Goal: Task Accomplishment & Management: Manage account settings

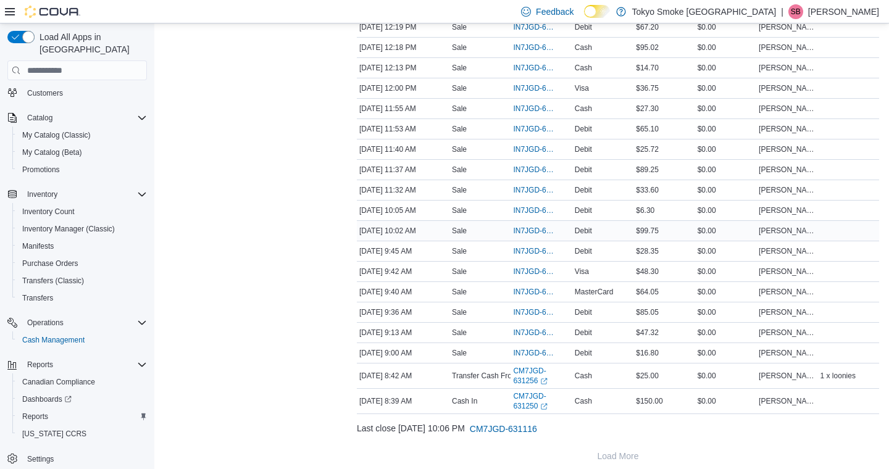
scroll to position [730, 0]
click span "Cash Management"
click div "[GEOGRAPHIC_DATA]"
click span "[GEOGRAPHIC_DATA]"
click h4 "POS 4"
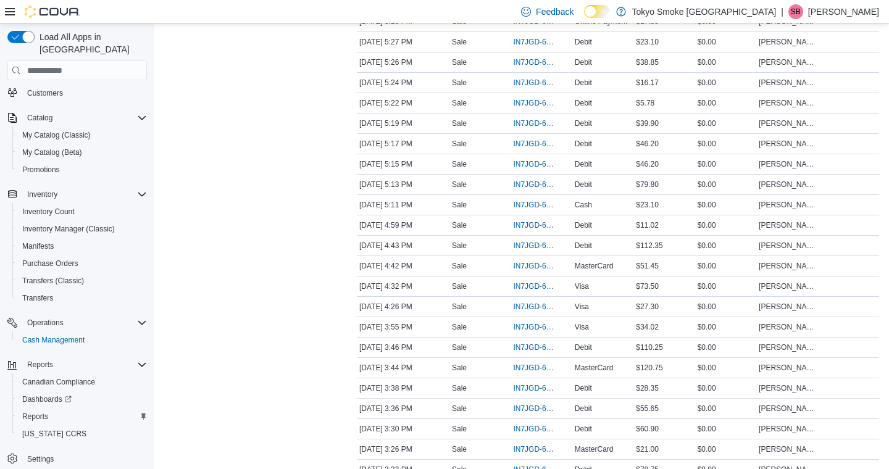
scroll to position [1436, 0]
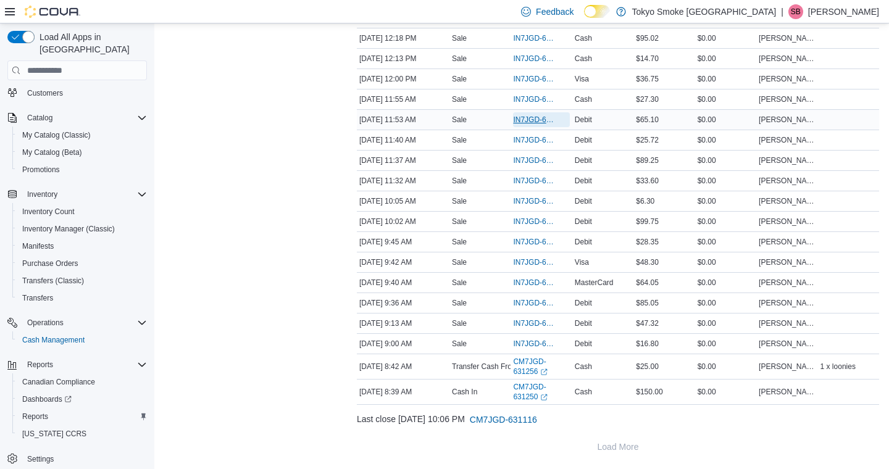
click at [536, 120] on span "IN7JGD-6740603" at bounding box center [535, 120] width 44 height 10
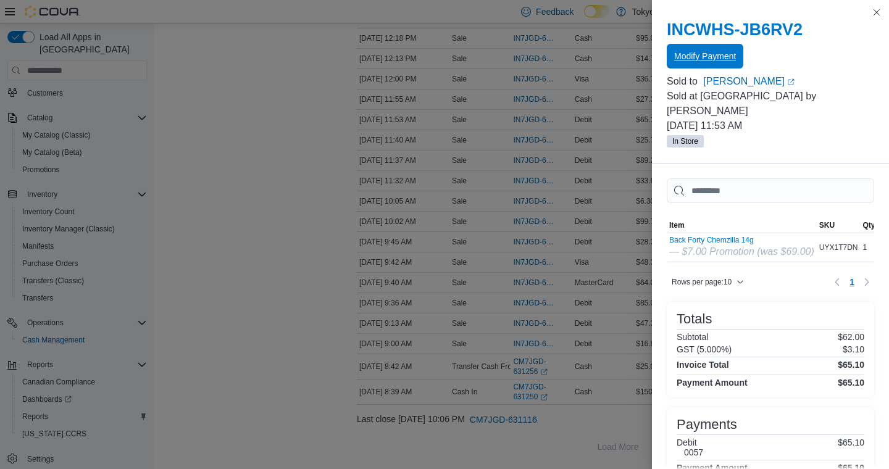
click at [667, 56] on button "Modify Payment" at bounding box center [705, 56] width 77 height 25
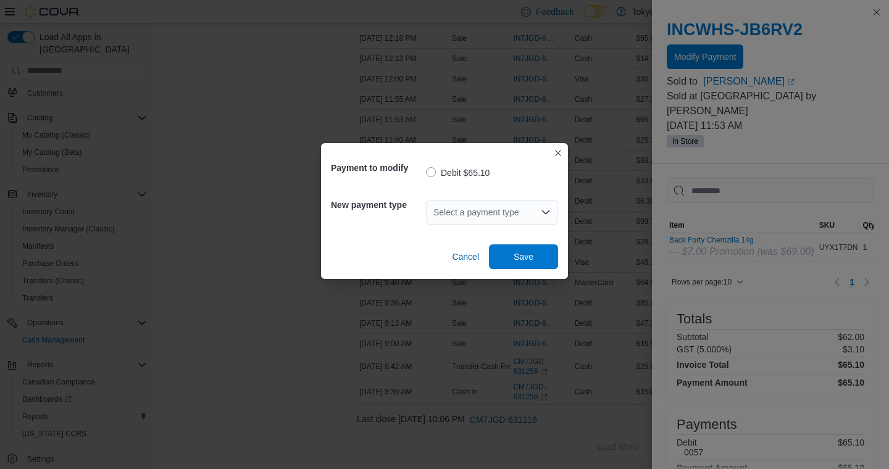
click at [532, 218] on div "Select a payment type" at bounding box center [492, 212] width 132 height 25
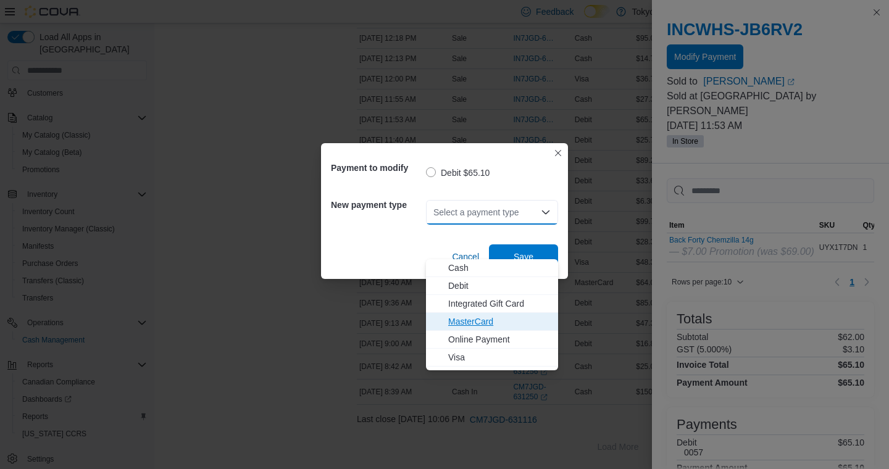
click at [489, 315] on span "MasterCard" at bounding box center [499, 321] width 102 height 12
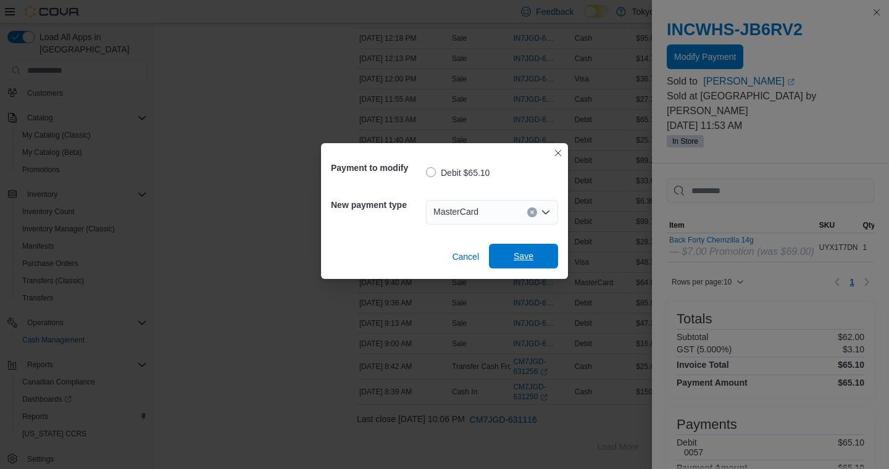
click at [511, 259] on span "Save" at bounding box center [523, 256] width 54 height 25
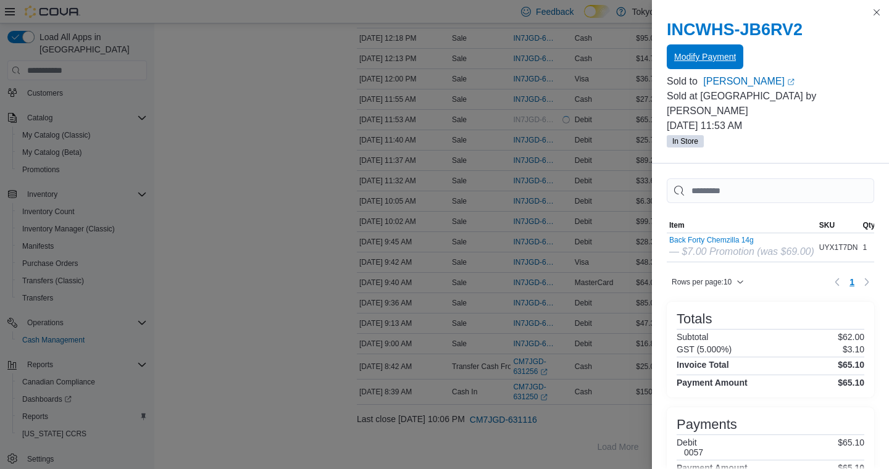
scroll to position [0, 0]
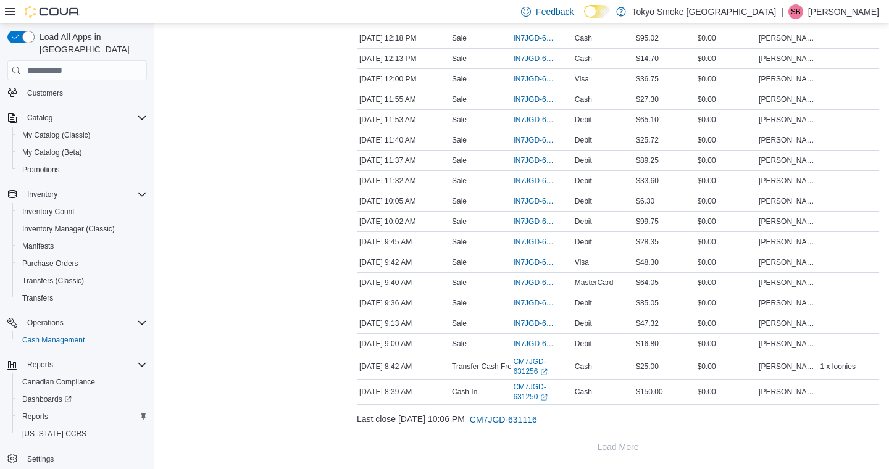
click at [526, 23] on span "IN7JGD-6740759" at bounding box center [535, 18] width 44 height 10
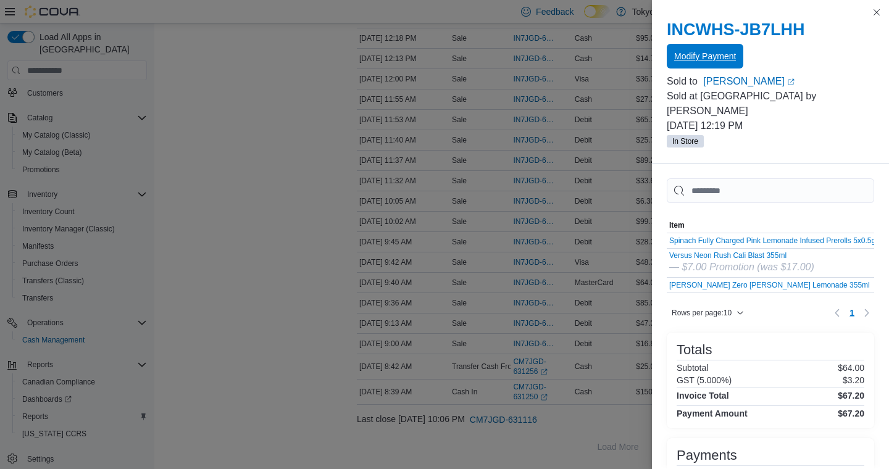
click at [692, 49] on span "Modify Payment" at bounding box center [705, 56] width 62 height 25
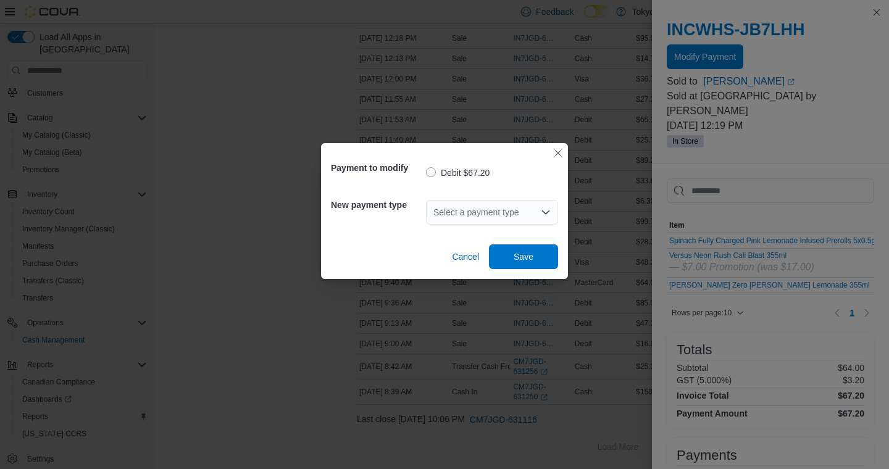
click at [476, 209] on div "Select a payment type" at bounding box center [492, 212] width 132 height 25
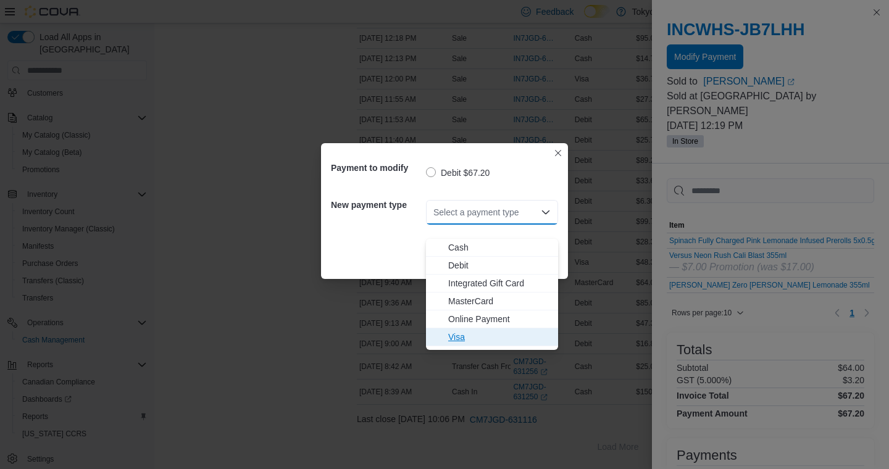
click at [454, 331] on span "Visa" at bounding box center [499, 337] width 102 height 12
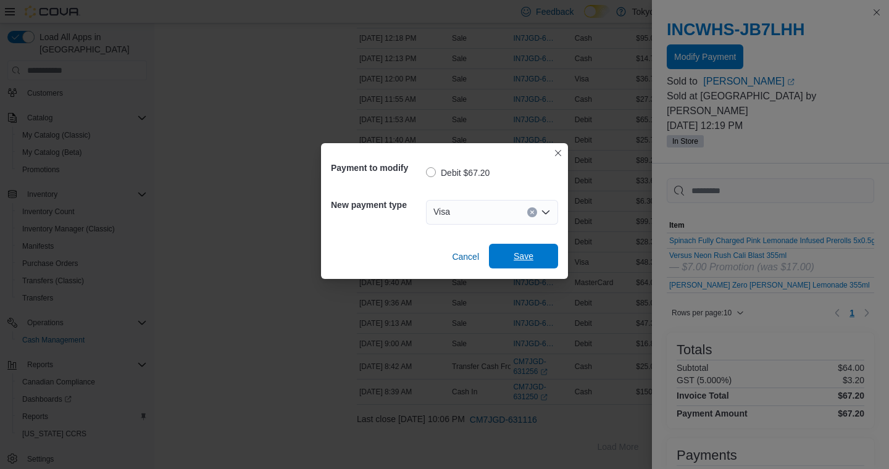
click at [525, 260] on span "Save" at bounding box center [523, 256] width 20 height 12
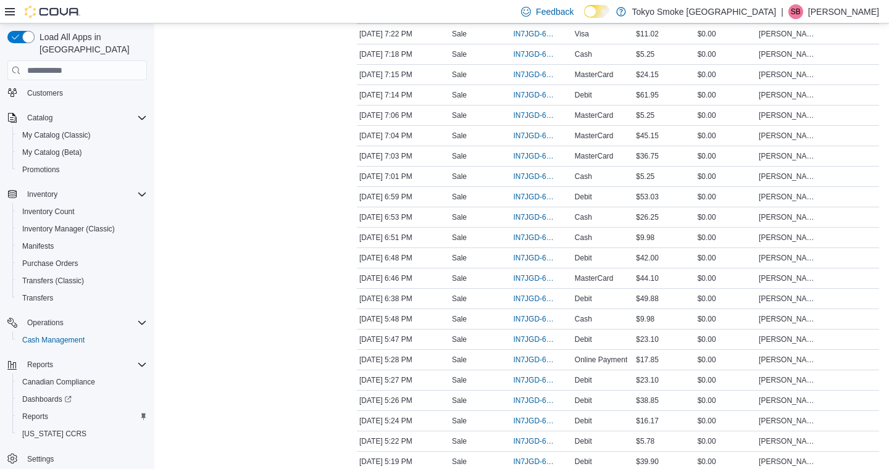
scroll to position [509, 0]
click at [529, 388] on span "IN7JGD-6743102" at bounding box center [541, 380] width 56 height 15
click at [526, 386] on span "IN7JGD-6743102" at bounding box center [535, 381] width 44 height 10
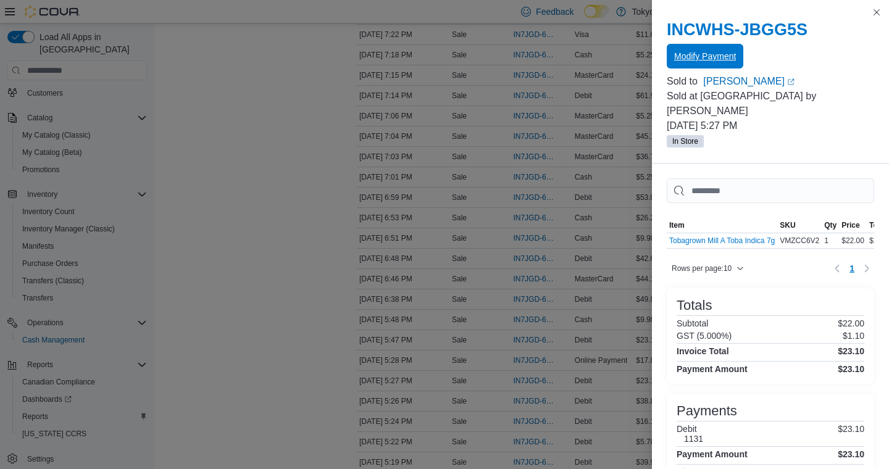
click at [726, 51] on span "Modify Payment" at bounding box center [705, 56] width 62 height 12
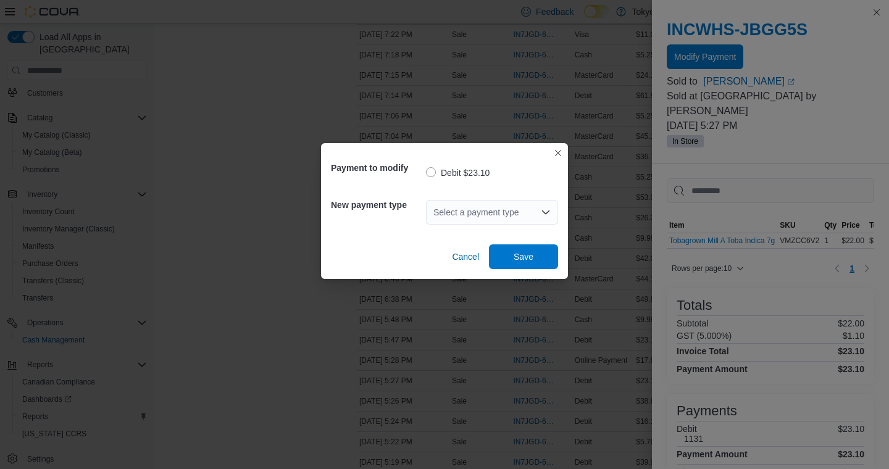
click at [551, 215] on div "Select a payment type" at bounding box center [492, 212] width 132 height 25
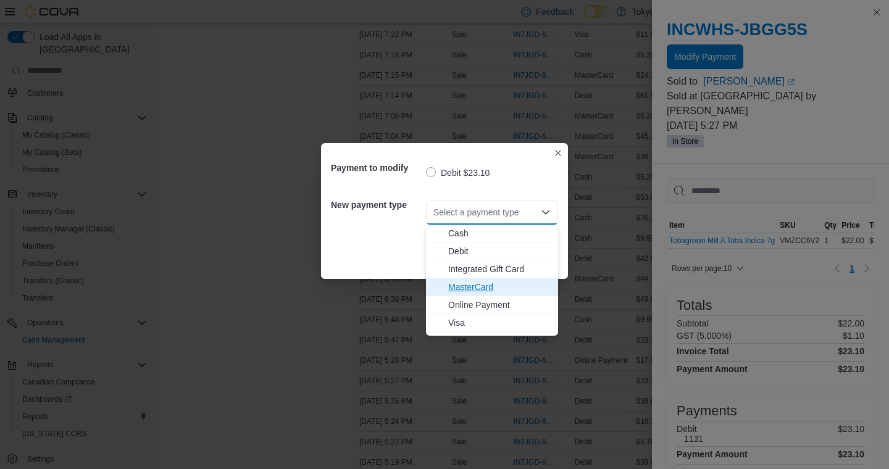
click at [505, 282] on span "MasterCard" at bounding box center [499, 287] width 102 height 12
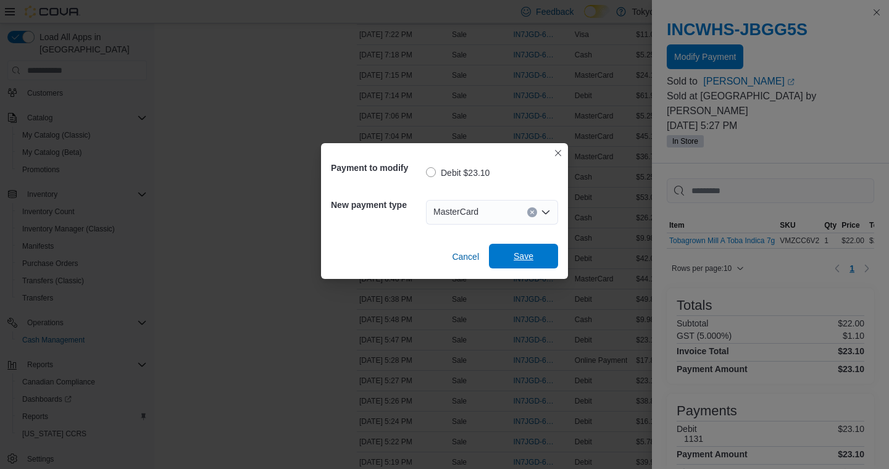
click at [520, 252] on span "Save" at bounding box center [523, 256] width 20 height 12
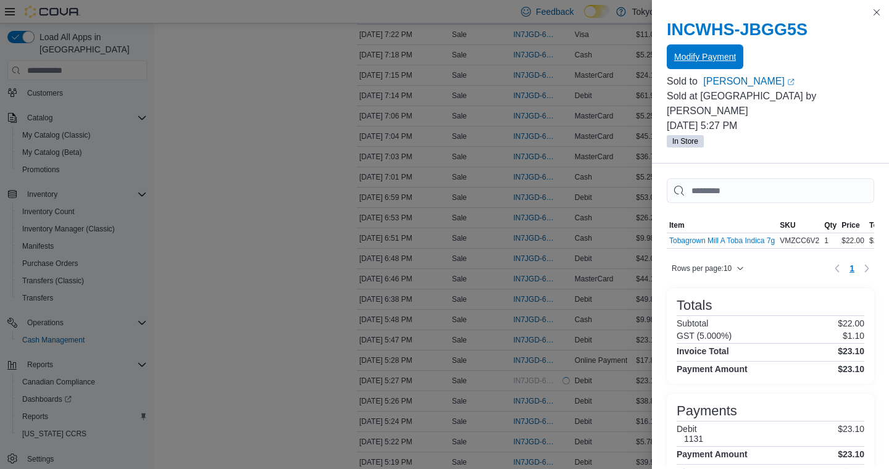
scroll to position [0, 0]
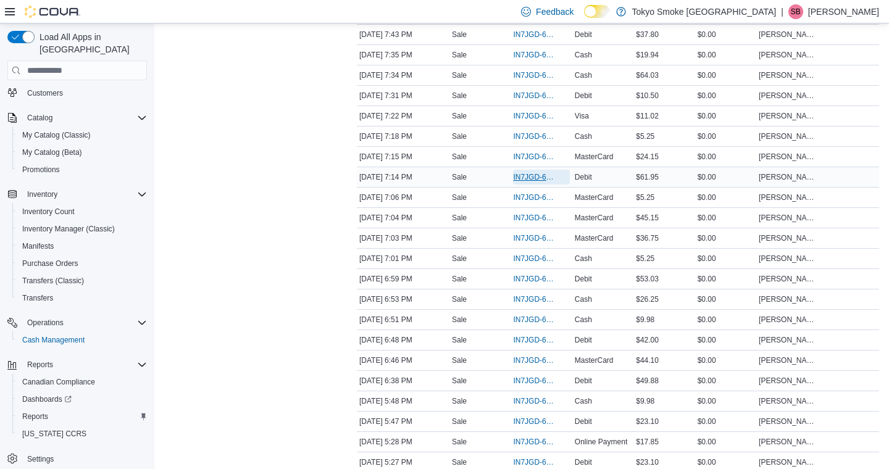
click at [523, 182] on span "IN7JGD-6744015" at bounding box center [535, 177] width 44 height 10
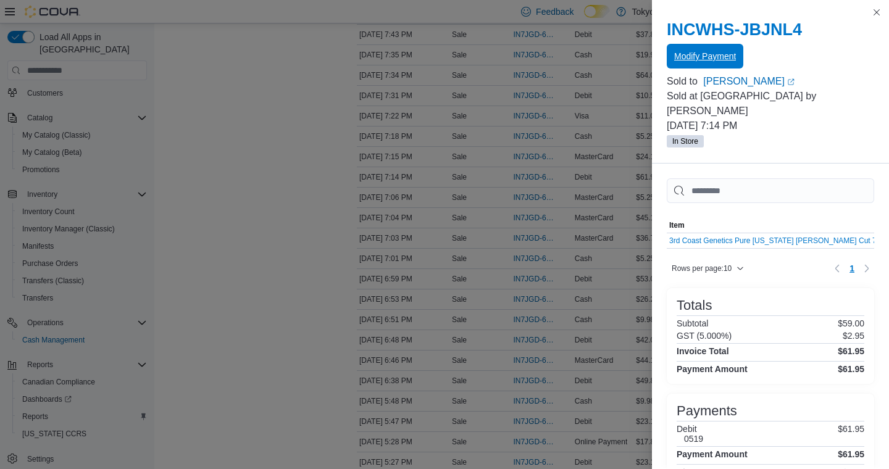
click at [715, 56] on span "Modify Payment" at bounding box center [705, 56] width 62 height 12
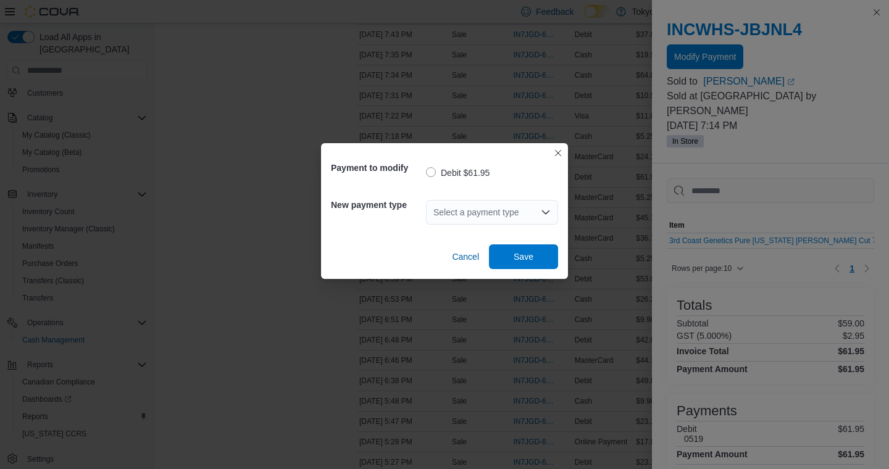
click at [530, 214] on div "Select a payment type" at bounding box center [492, 212] width 132 height 25
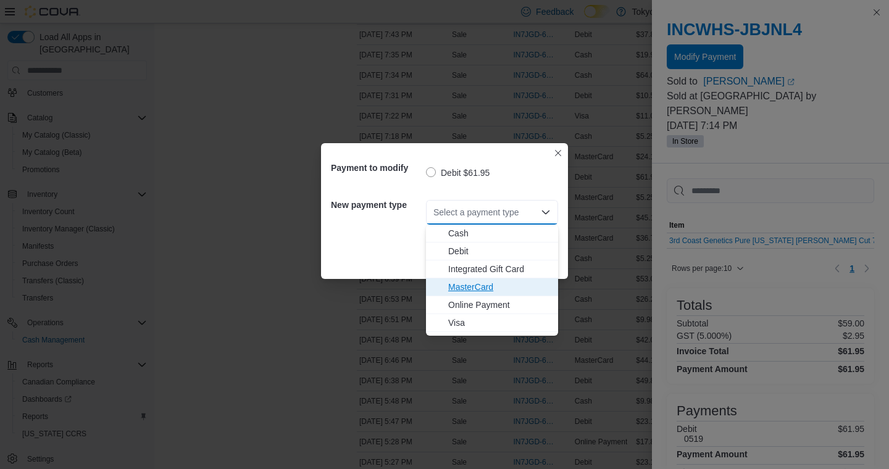
click at [480, 286] on span "MasterCard" at bounding box center [499, 287] width 102 height 12
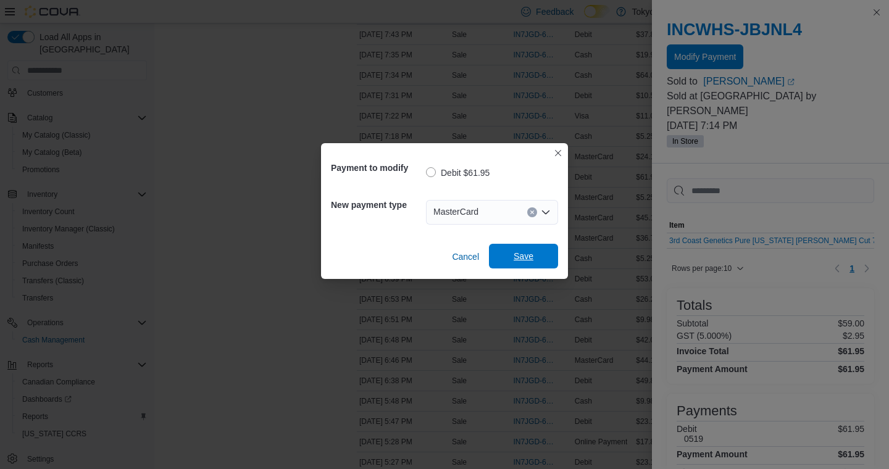
click at [517, 252] on span "Save" at bounding box center [523, 256] width 20 height 12
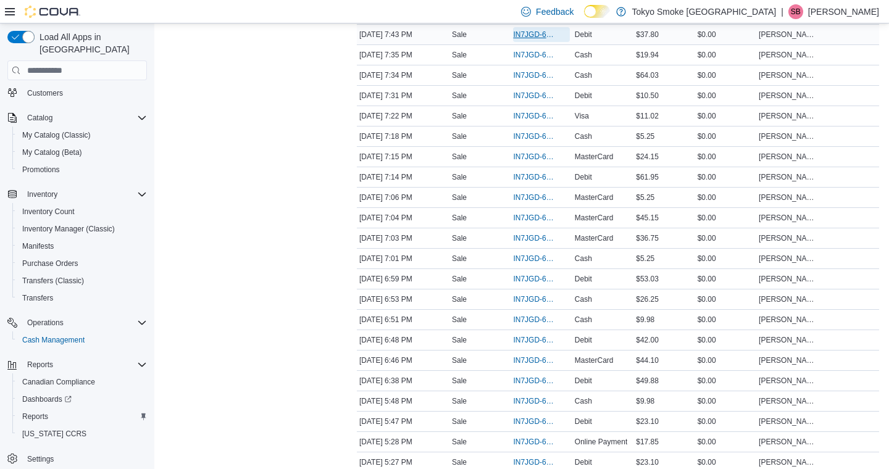
click at [521, 39] on span "IN7JGD-6744244" at bounding box center [535, 35] width 44 height 10
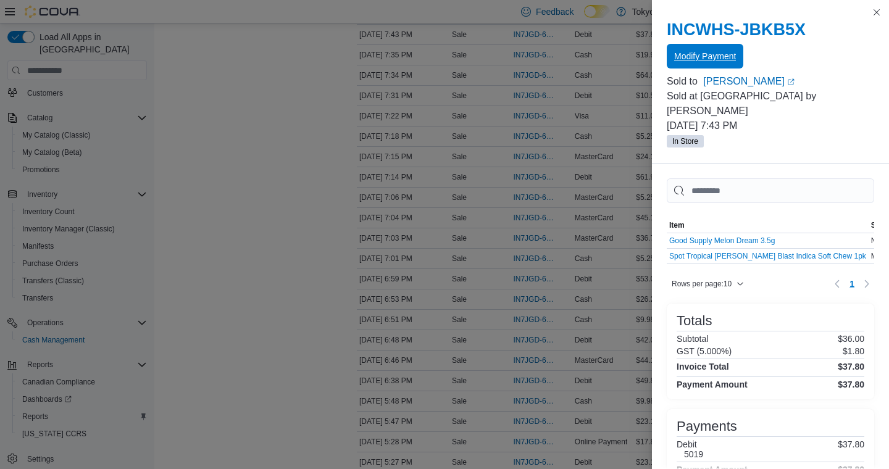
click at [700, 54] on span "Modify Payment" at bounding box center [705, 56] width 62 height 12
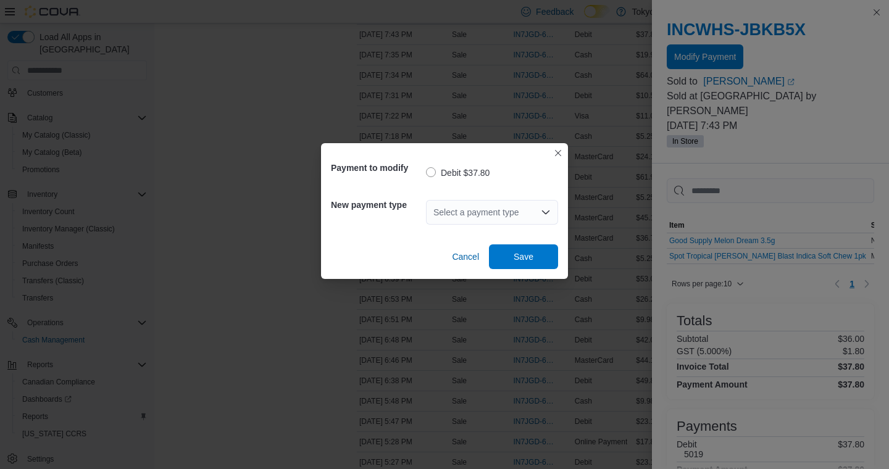
click at [541, 210] on icon "Open list of options" at bounding box center [546, 212] width 10 height 10
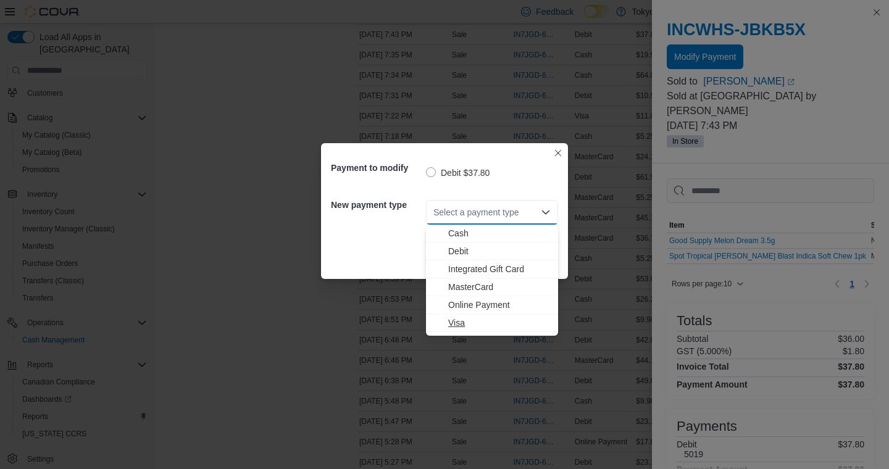
click at [464, 325] on span "Visa" at bounding box center [499, 323] width 102 height 12
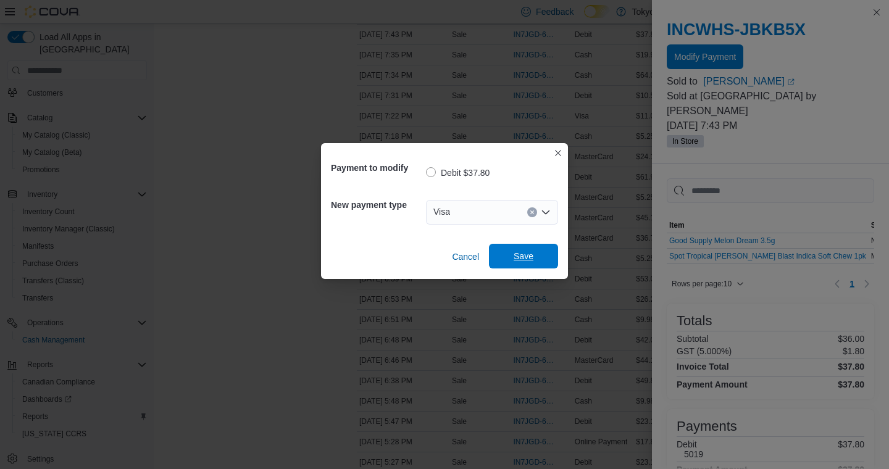
click at [507, 264] on span "Save" at bounding box center [523, 256] width 54 height 25
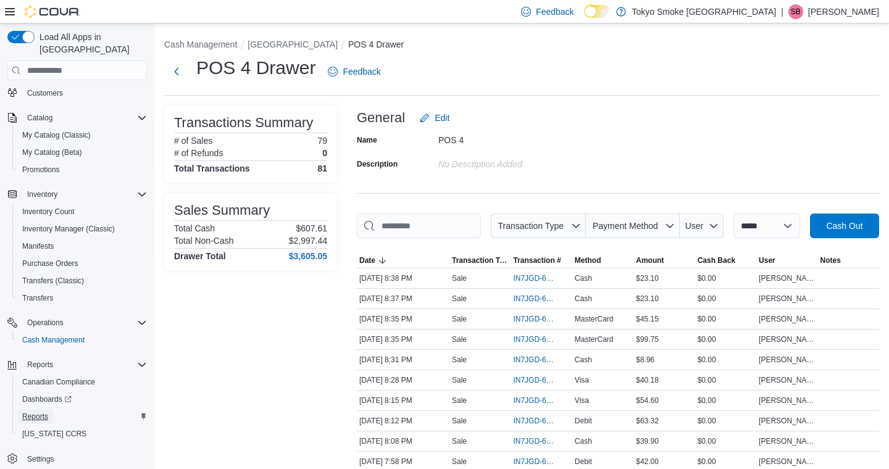
click at [42, 412] on span "Reports" at bounding box center [35, 417] width 26 height 10
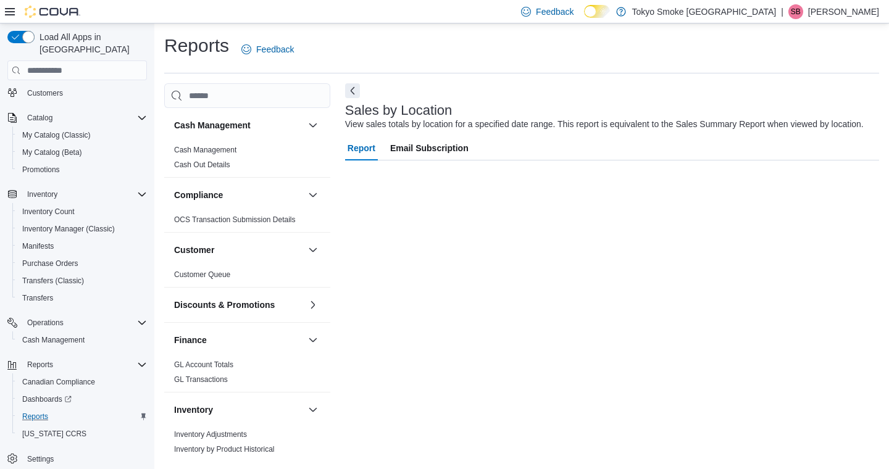
scroll to position [1, 0]
